Goal: Find specific page/section

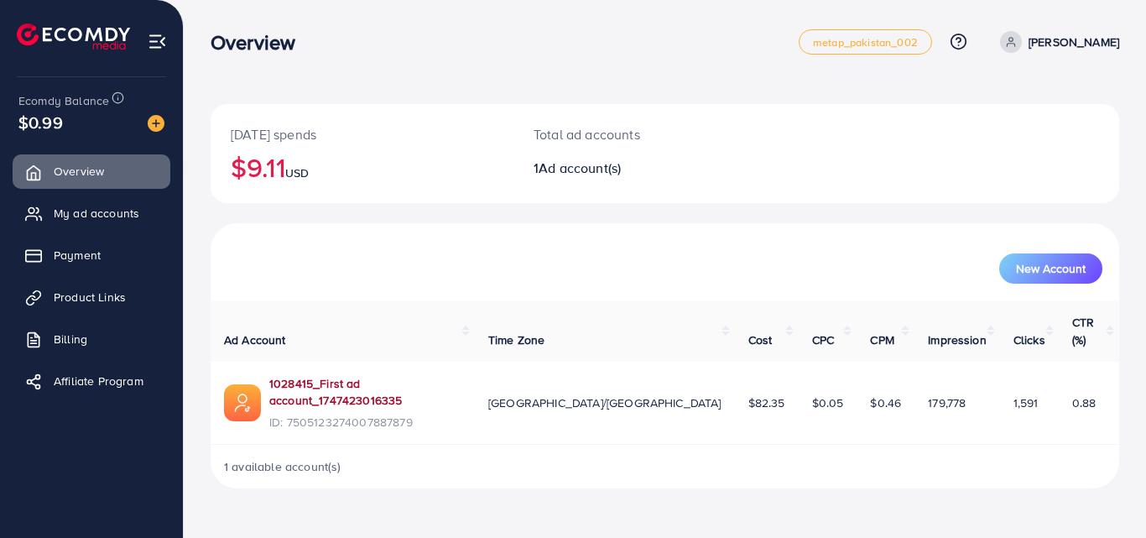
click at [341, 375] on link "1028415_First ad account_1747423016335" at bounding box center [365, 392] width 192 height 34
click at [372, 375] on link "1028415_First ad account_1747423016335" at bounding box center [366, 392] width 195 height 34
